Goal: Task Accomplishment & Management: Manage account settings

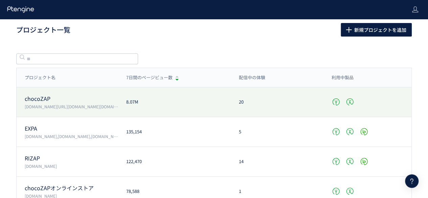
click at [77, 100] on p "chocoZAP" at bounding box center [71, 99] width 93 height 8
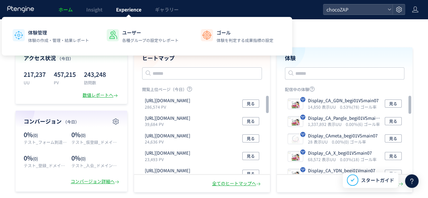
click at [117, 8] on span "Experience" at bounding box center [128, 9] width 25 height 7
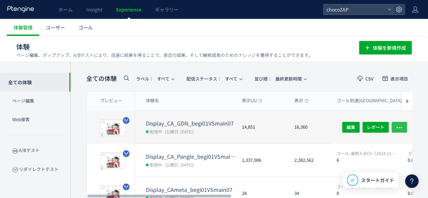
click at [400, 124] on icon "button" at bounding box center [399, 127] width 7 height 7
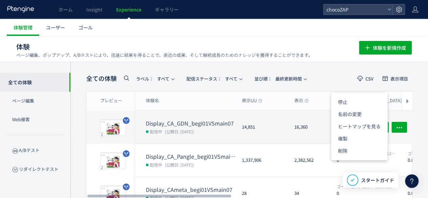
click at [265, 131] on div "14,851" at bounding box center [262, 127] width 52 height 33
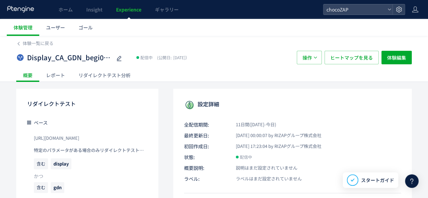
click at [91, 72] on div "リダイレクトテスト分析" at bounding box center [105, 75] width 66 height 14
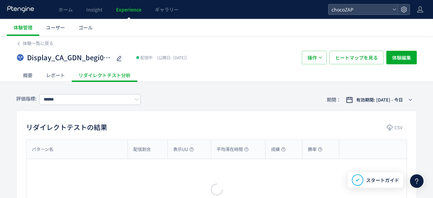
type input "**********"
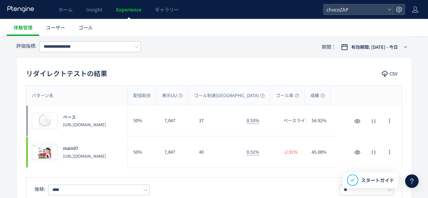
scroll to position [34, 0]
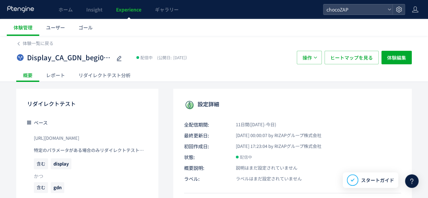
click at [21, 49] on div "Display_CA_GDN_begi01VSmain07 配信中 (公開日: [DATE]） 操作 ヒートマップを見る 体験編集" at bounding box center [213, 58] width 395 height 22
click at [20, 45] on icon at bounding box center [18, 43] width 5 height 5
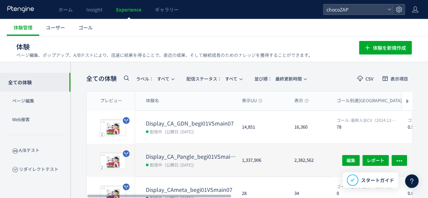
click at [199, 157] on dt "Display_CA_Pangle_begi01VSmain07" at bounding box center [191, 157] width 91 height 8
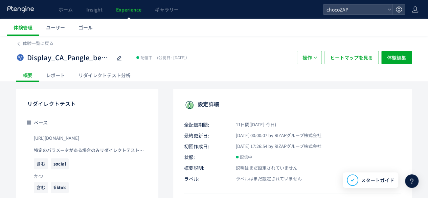
click at [127, 77] on div "リダイレクトテスト分析" at bounding box center [105, 75] width 66 height 14
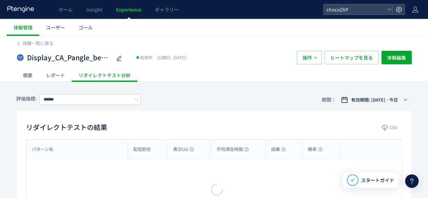
type input "**********"
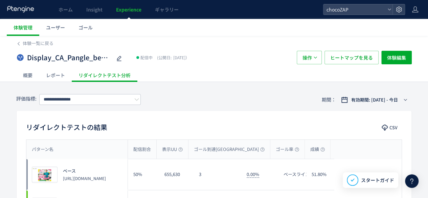
drag, startPoint x: 129, startPoint y: 62, endPoint x: 138, endPoint y: 69, distance: 10.8
click at [138, 69] on div "体験一覧に戻る Display_CA_Pangle_begi01VSmain07 配信中 (公開日: [DATE]） 操作 ヒートマップを見る 体験編集 概要…" at bounding box center [213, 59] width 395 height 46
click at [23, 43] on span "体験一覧に戻る" at bounding box center [38, 43] width 31 height 6
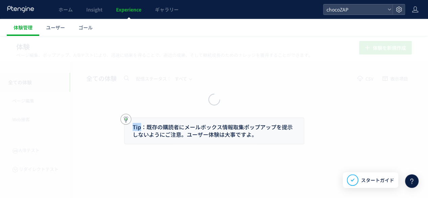
drag, startPoint x: 142, startPoint y: 111, endPoint x: 126, endPoint y: 136, distance: 29.5
click at [142, 112] on div "Tip：既存の購読者にメールボックス情報取集ポップアップを提示しないようにご注意。ユーザー体験は大事ですよ。" at bounding box center [214, 117] width 428 height 162
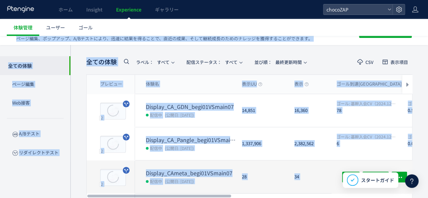
scroll to position [68, 0]
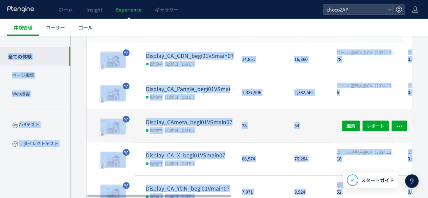
click at [210, 130] on dd "配信中 (公開日: [DATE])" at bounding box center [191, 130] width 91 height 9
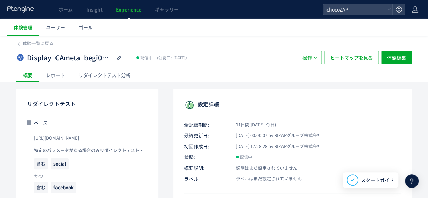
click at [102, 77] on div "リダイレクトテスト分析" at bounding box center [105, 75] width 66 height 14
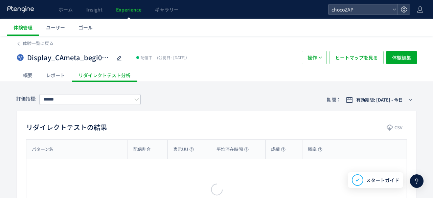
type input "**********"
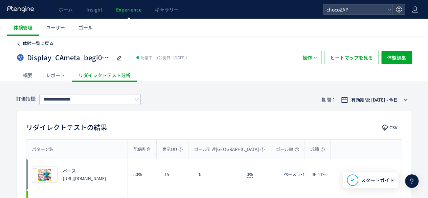
click at [26, 43] on span "体験一覧に戻る" at bounding box center [38, 43] width 31 height 6
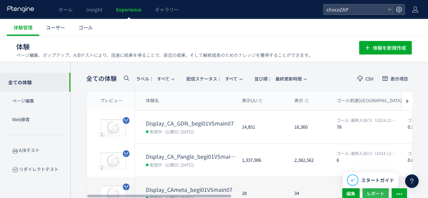
scroll to position [101, 0]
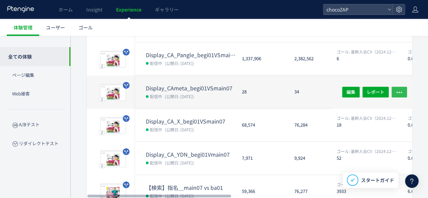
click at [399, 90] on icon "button" at bounding box center [399, 92] width 7 height 7
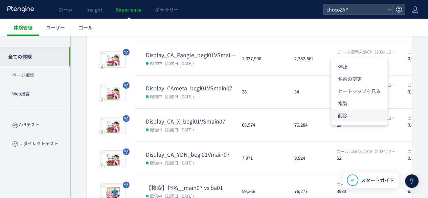
click at [342, 118] on li "削除" at bounding box center [359, 115] width 56 height 12
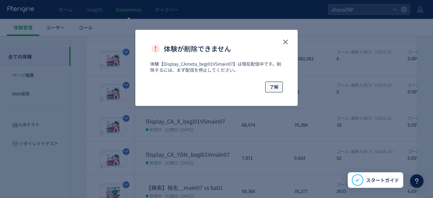
click at [275, 88] on span "了解" at bounding box center [274, 87] width 9 height 11
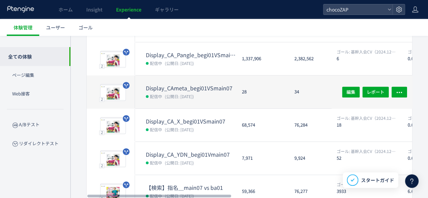
click at [220, 92] on dd "配信中 (公開日: [DATE])" at bounding box center [191, 96] width 91 height 9
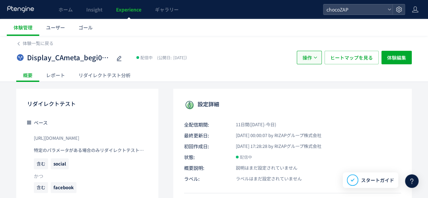
drag, startPoint x: 304, startPoint y: 52, endPoint x: 304, endPoint y: 66, distance: 13.9
click at [304, 54] on span "操作" at bounding box center [306, 58] width 9 height 14
click at [311, 81] on li "停止" at bounding box center [309, 78] width 23 height 12
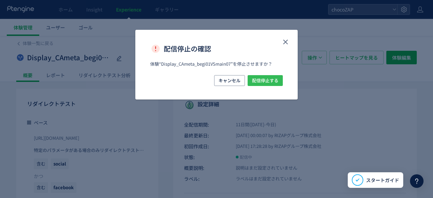
click at [281, 81] on div "キャンセル 配信停止する" at bounding box center [216, 87] width 162 height 24
click at [281, 81] on button "配信停止する" at bounding box center [265, 80] width 35 height 11
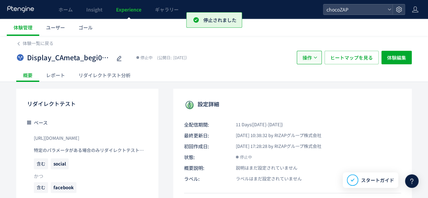
click at [307, 57] on span "操作" at bounding box center [306, 58] width 9 height 14
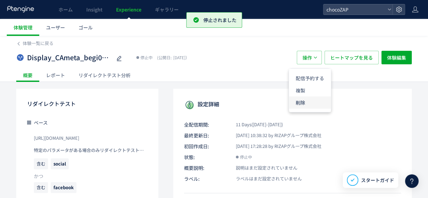
click at [308, 100] on li "削除" at bounding box center [310, 102] width 42 height 12
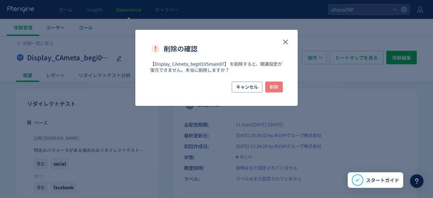
click at [274, 87] on span "削除" at bounding box center [274, 87] width 9 height 11
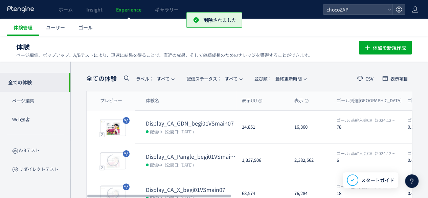
scroll to position [101, 0]
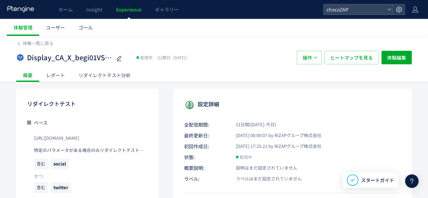
click at [99, 77] on div "リダイレクトテスト分析" at bounding box center [105, 75] width 66 height 14
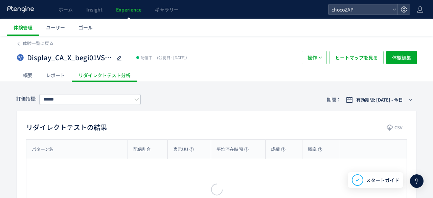
type input "**********"
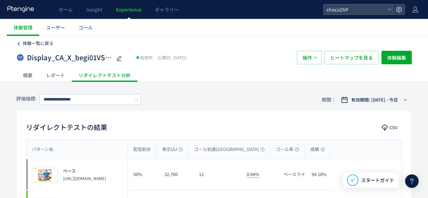
click at [20, 44] on icon at bounding box center [18, 43] width 5 height 5
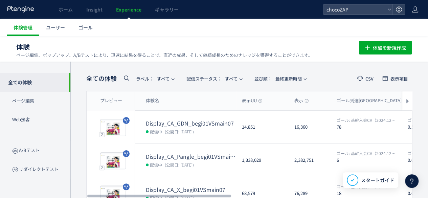
scroll to position [135, 0]
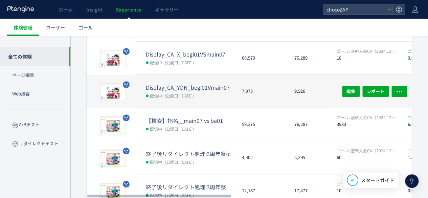
click at [194, 95] on span "(公開日: [DATE])" at bounding box center [179, 96] width 29 height 6
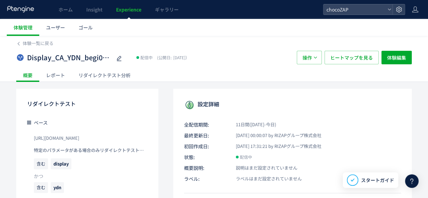
click at [97, 69] on div "リダイレクトテスト分析" at bounding box center [105, 75] width 66 height 14
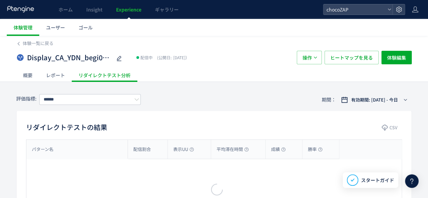
click at [103, 75] on div at bounding box center [214, 99] width 428 height 198
type input "**********"
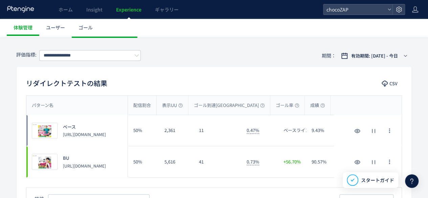
scroll to position [34, 0]
